Goal: Information Seeking & Learning: Check status

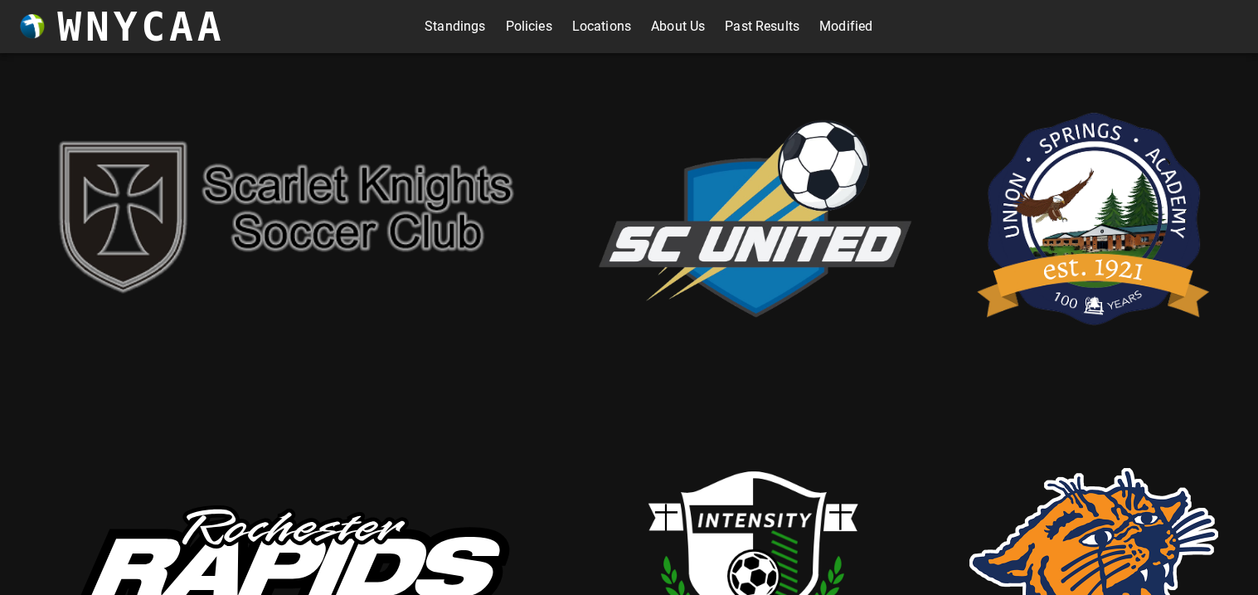
click at [459, 36] on link "Standings" at bounding box center [455, 26] width 61 height 27
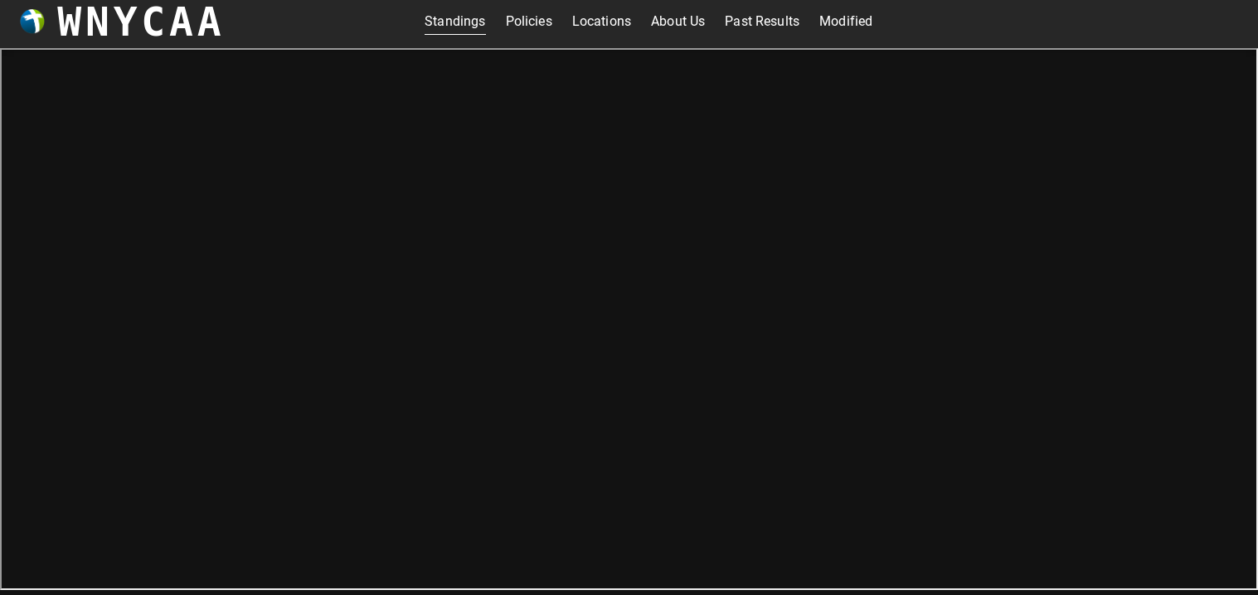
scroll to position [4, 0]
click at [1253, 429] on iframe at bounding box center [629, 320] width 1258 height 542
click at [1253, 438] on iframe at bounding box center [629, 320] width 1258 height 542
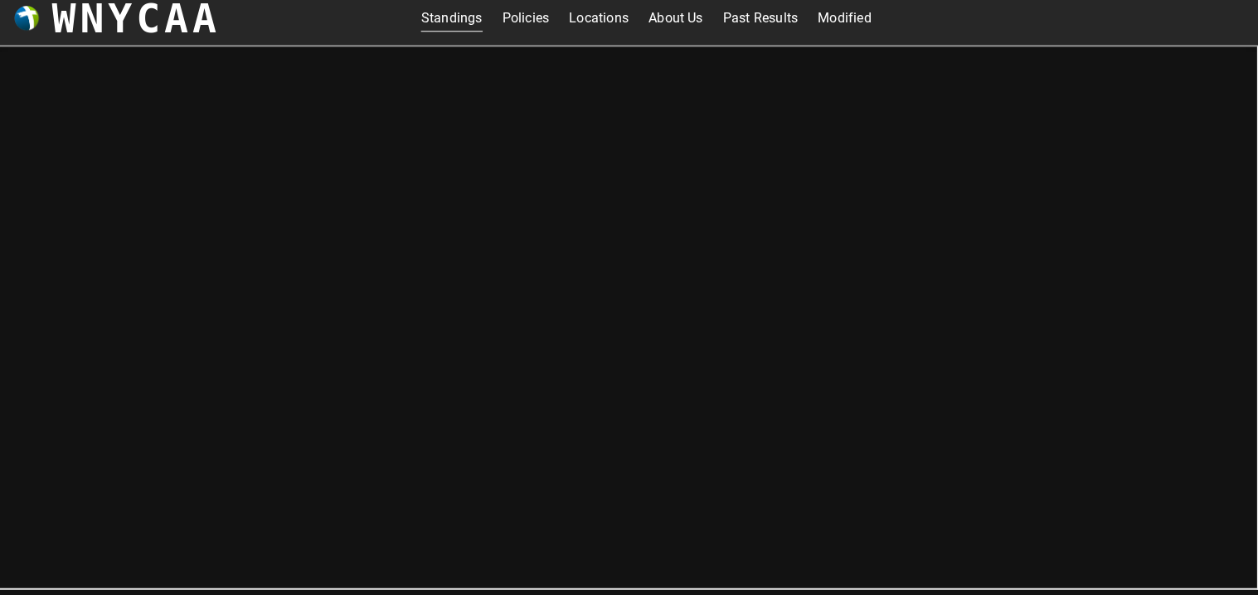
scroll to position [0, 0]
